Goal: Information Seeking & Learning: Learn about a topic

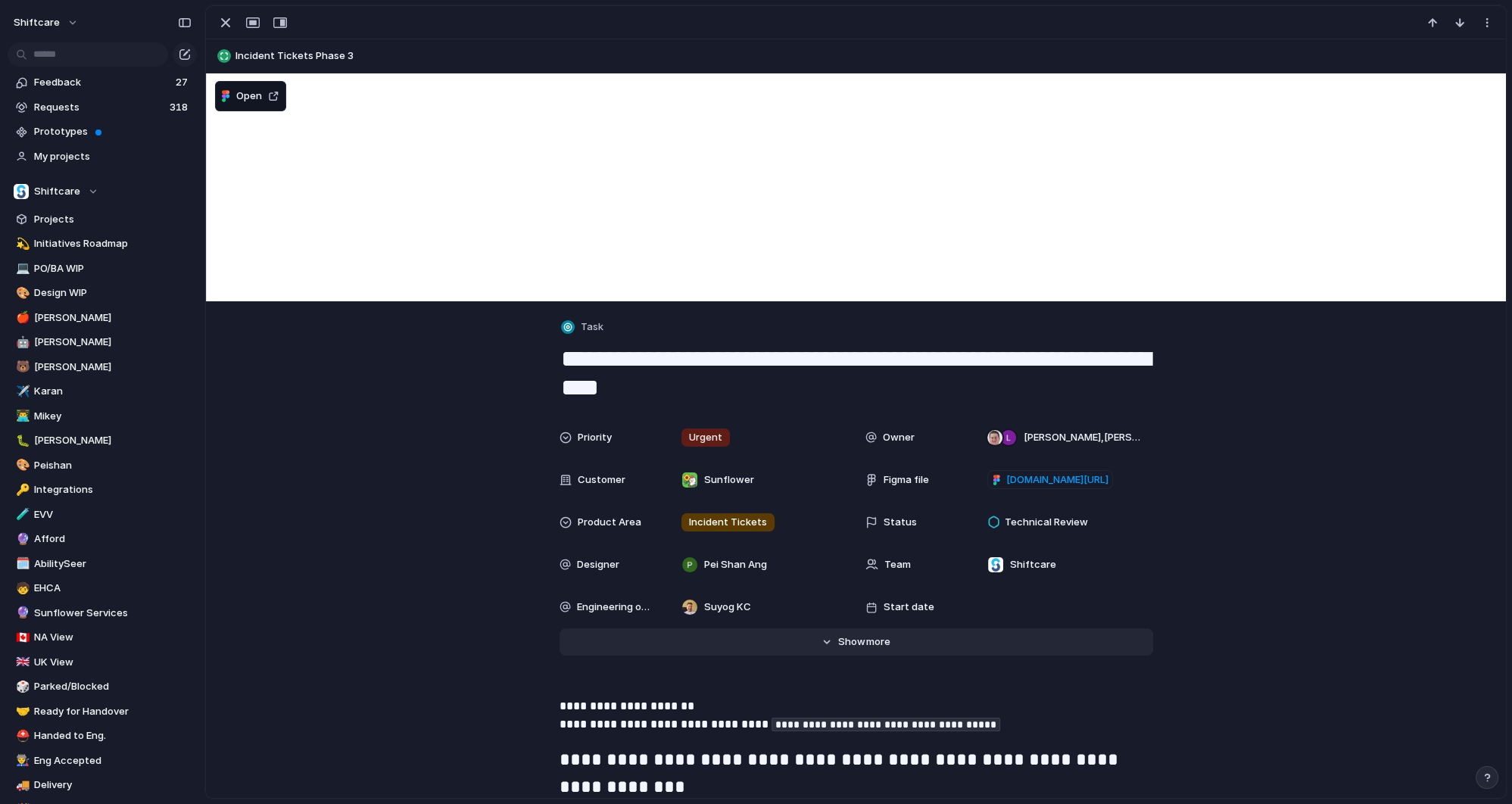
click at [869, 639] on span "more" at bounding box center [878, 642] width 24 height 16
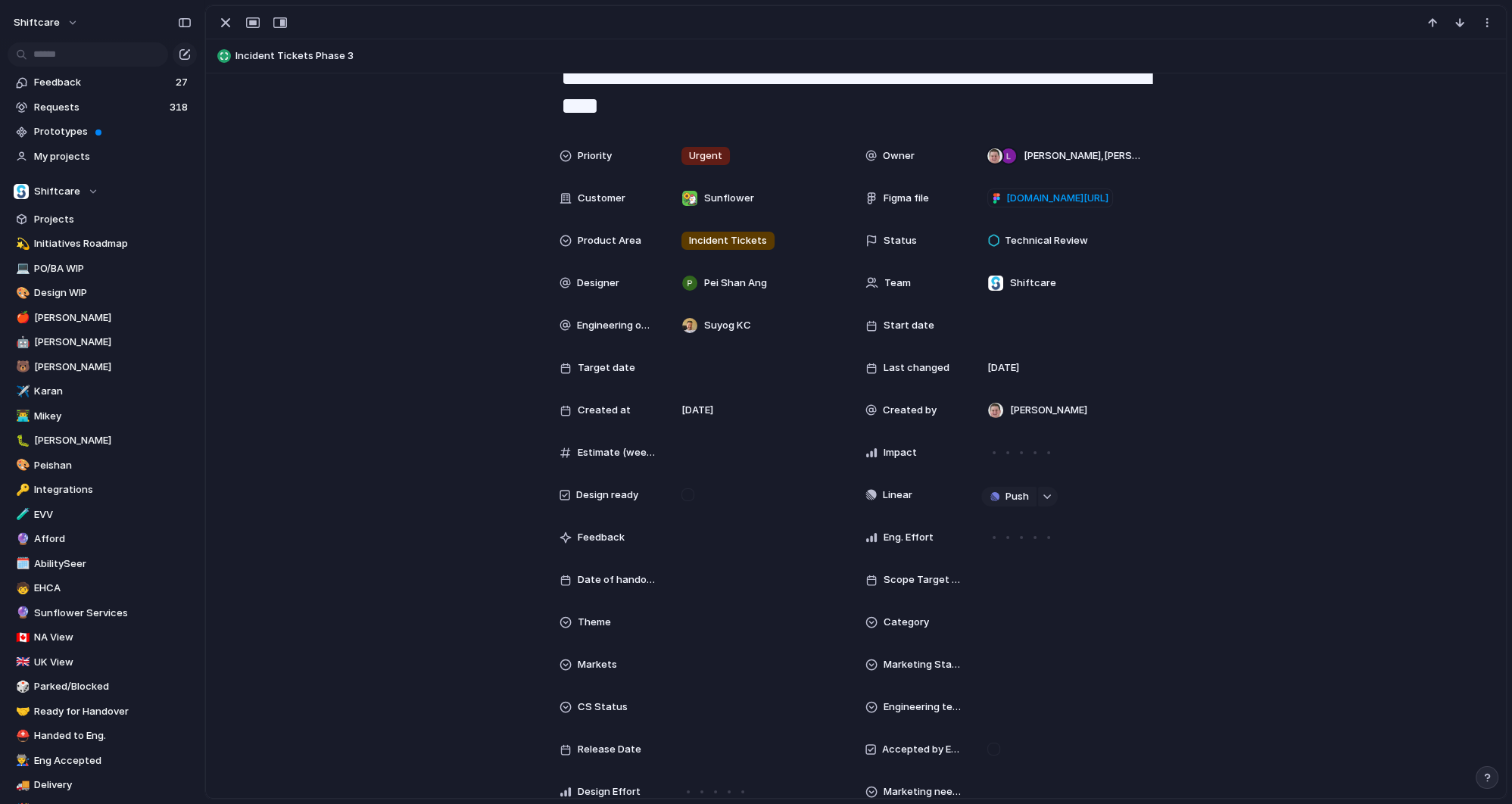
scroll to position [638, 0]
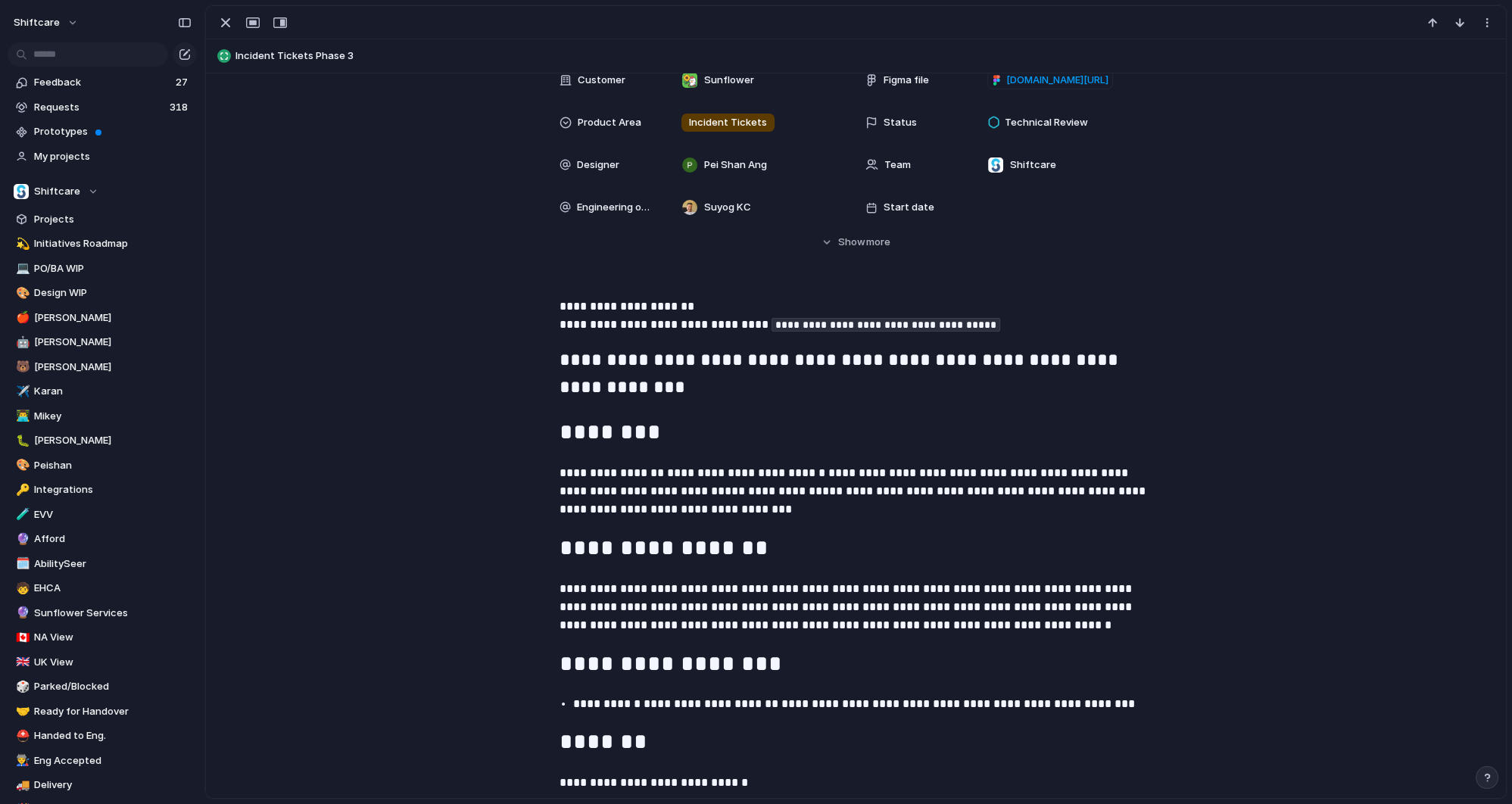
scroll to position [402, 0]
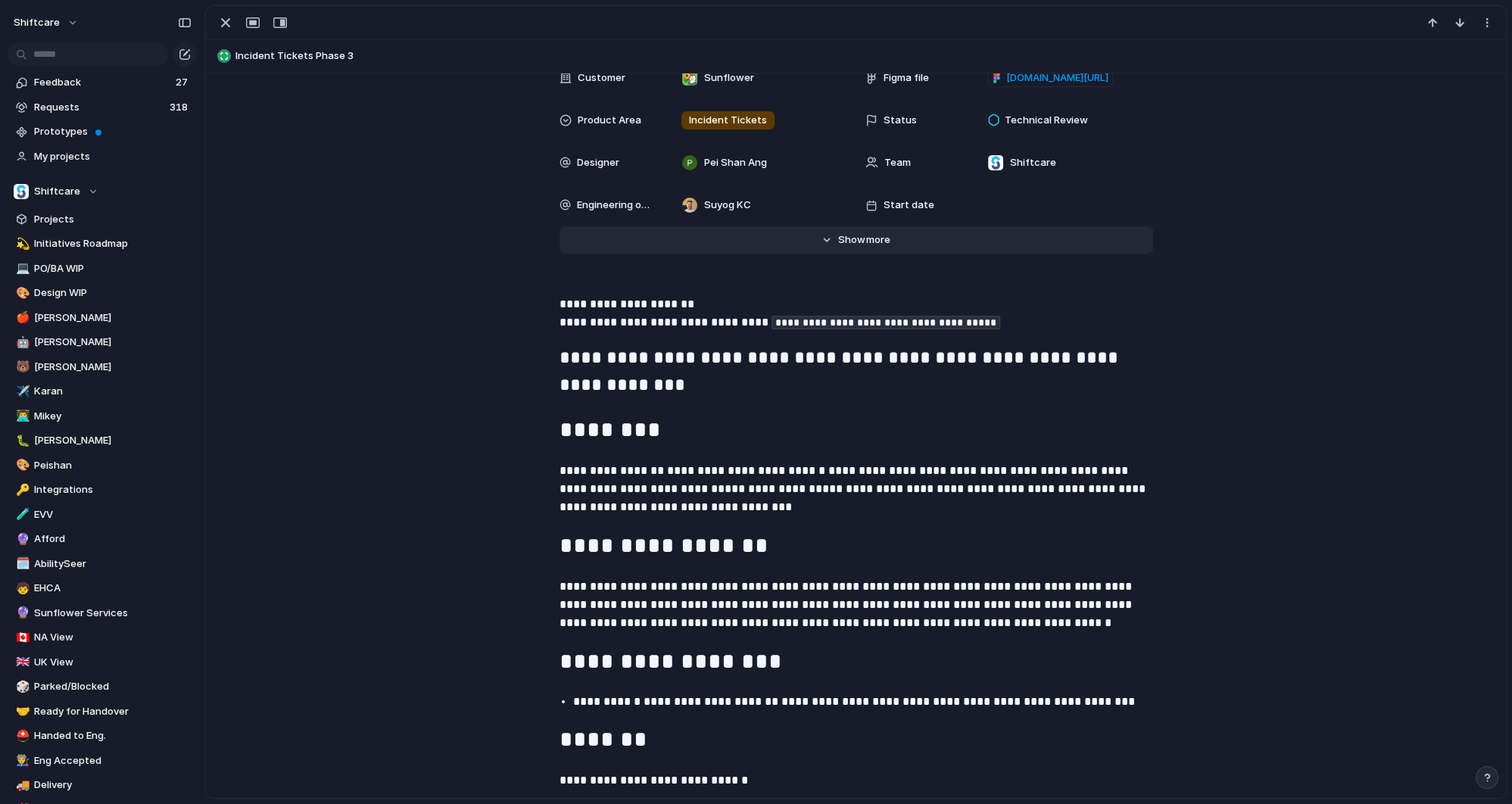
click at [856, 238] on span "Show" at bounding box center [852, 240] width 28 height 16
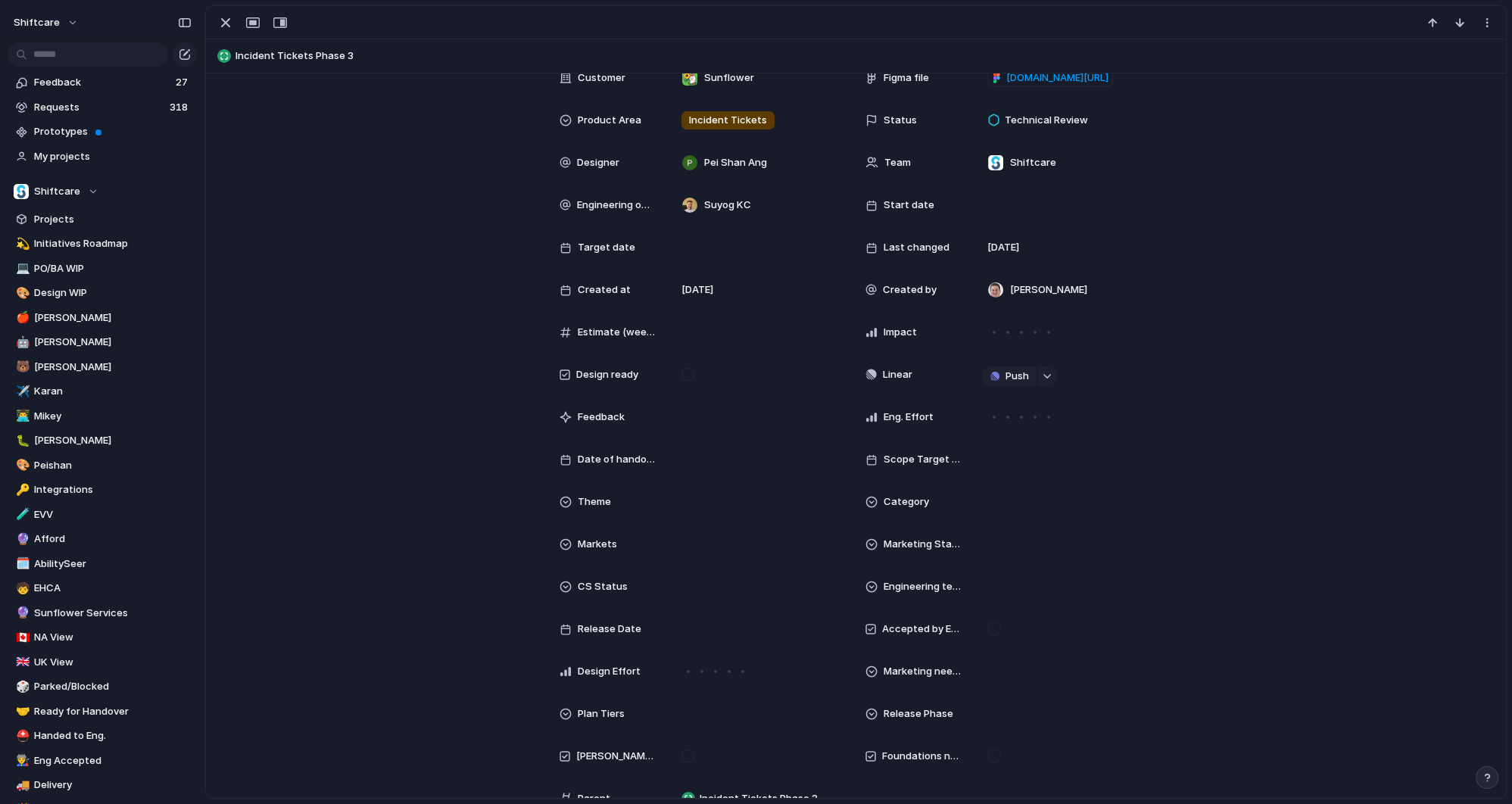
scroll to position [0, 0]
